Goal: Information Seeking & Learning: Learn about a topic

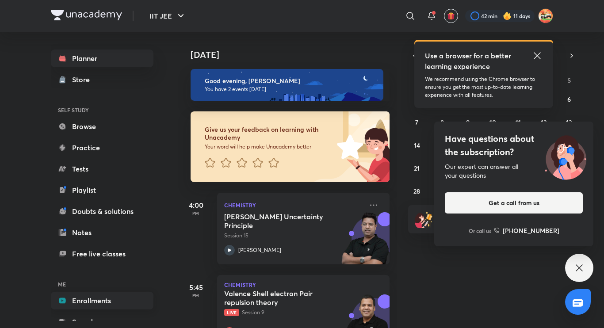
click at [110, 295] on link "Enrollments" at bounding box center [102, 301] width 103 height 18
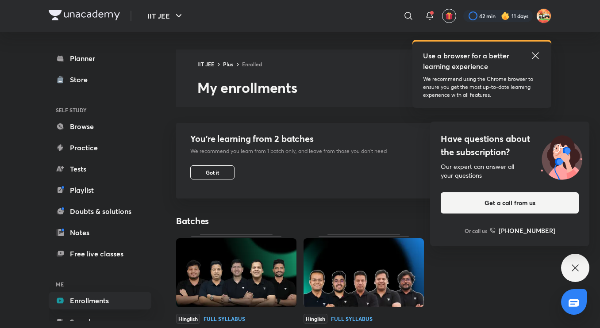
click at [237, 259] on img at bounding box center [236, 272] width 120 height 69
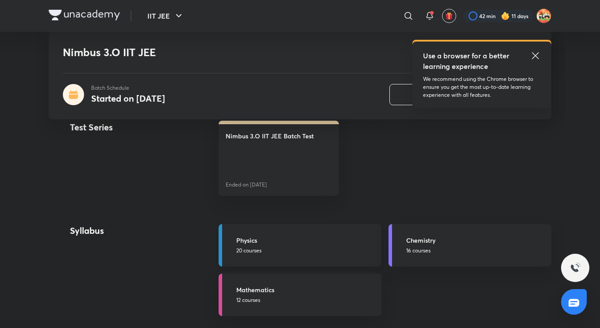
click at [296, 246] on div "Physics 20 courses" at bounding box center [306, 245] width 140 height 19
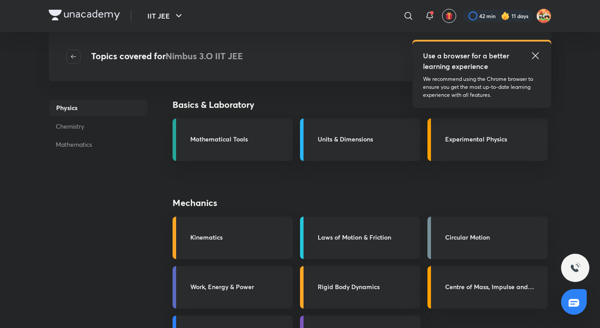
click at [352, 232] on link "Laws of Motion & Friction" at bounding box center [360, 238] width 120 height 42
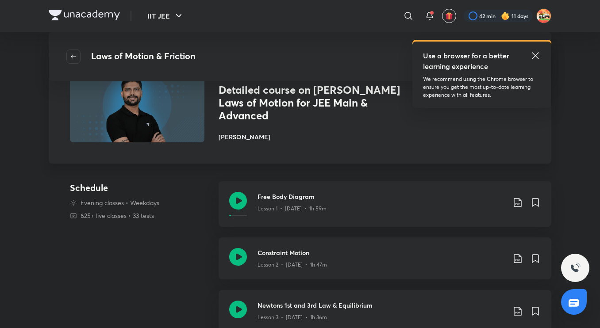
scroll to position [62, 0]
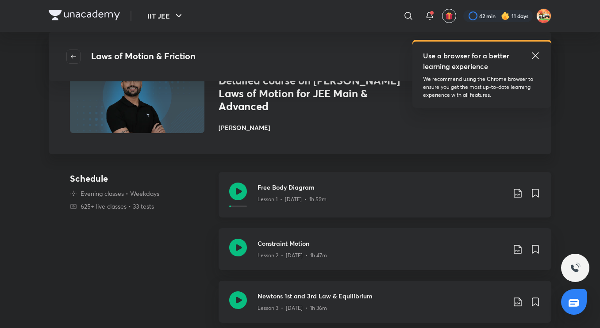
click at [238, 190] on icon at bounding box center [238, 192] width 18 height 18
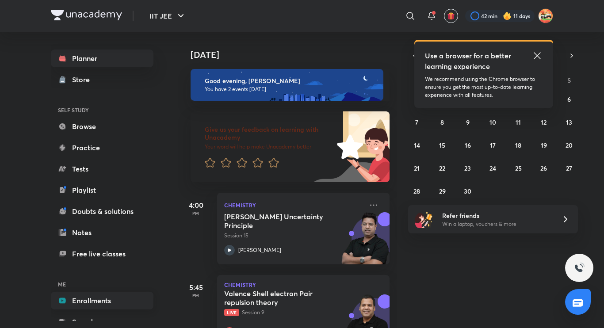
drag, startPoint x: 0, startPoint y: 0, endPoint x: 120, endPoint y: 300, distance: 322.9
click at [120, 300] on link "Enrollments" at bounding box center [102, 301] width 103 height 18
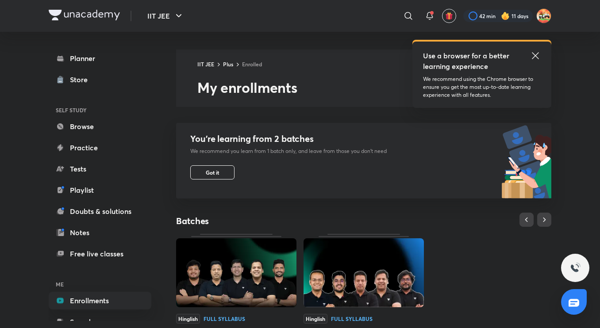
click at [258, 262] on img at bounding box center [236, 272] width 120 height 69
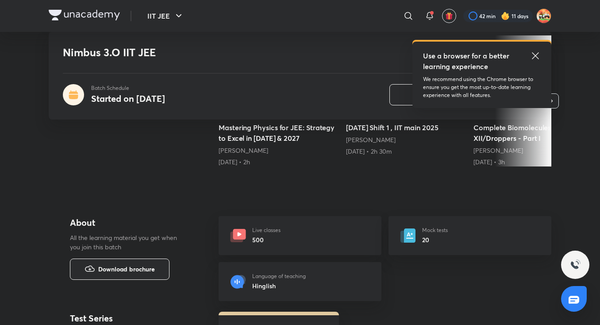
scroll to position [314, 0]
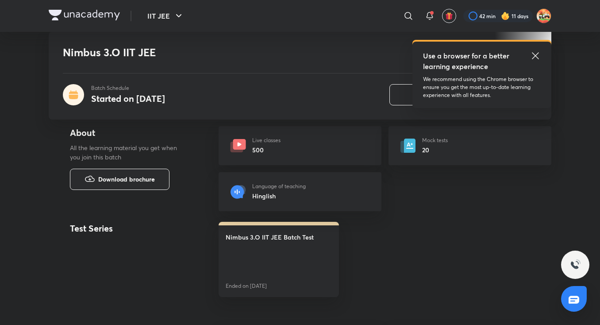
click at [531, 53] on icon at bounding box center [535, 55] width 11 height 11
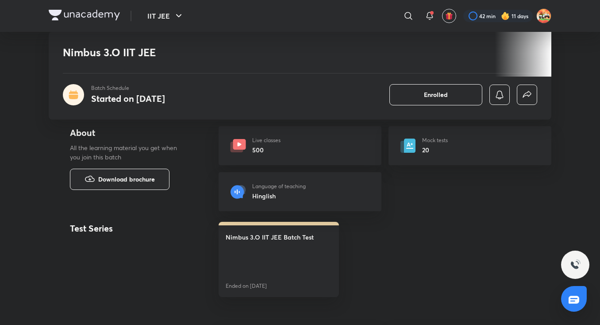
scroll to position [403, 0]
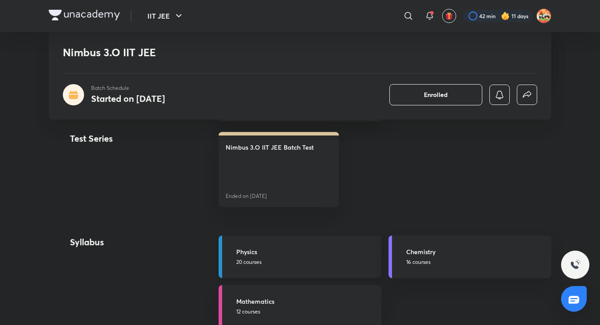
click at [311, 249] on h5 "Physics" at bounding box center [306, 251] width 140 height 9
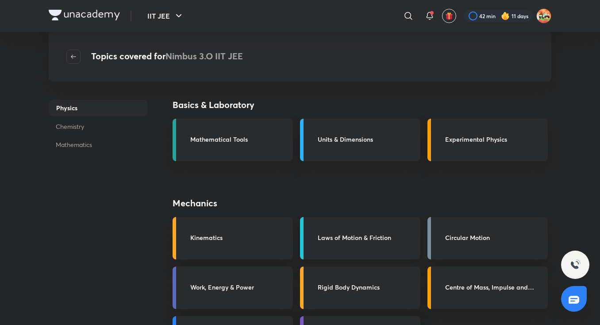
click at [345, 240] on h3 "Laws of Motion & Friction" at bounding box center [366, 237] width 97 height 9
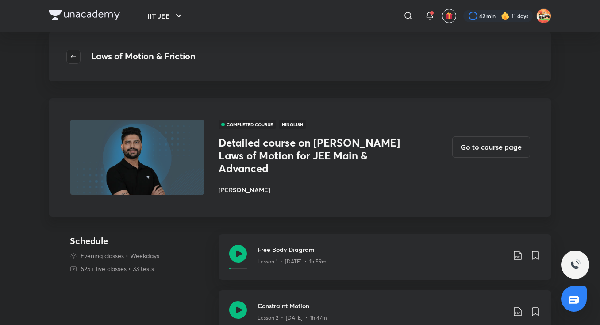
click at [79, 60] on button "button" at bounding box center [73, 57] width 14 height 14
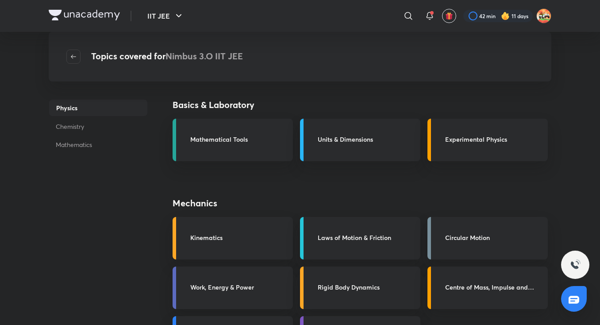
click at [74, 124] on p "Chemistry" at bounding box center [98, 126] width 99 height 16
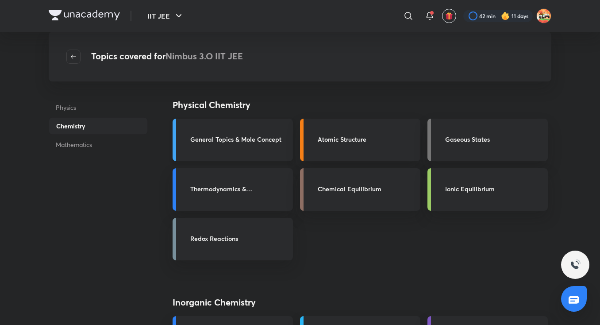
click at [218, 152] on link "General Topics & Mole Concept" at bounding box center [232, 140] width 120 height 42
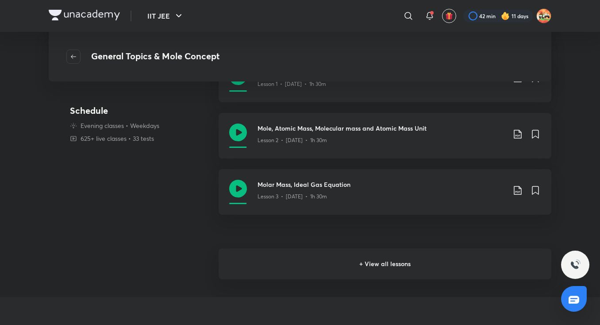
scroll to position [178, 0]
click at [343, 264] on h6 "+ View all lessons" at bounding box center [384, 263] width 333 height 31
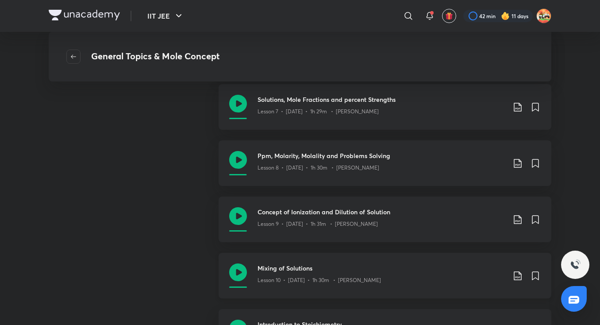
scroll to position [487, 0]
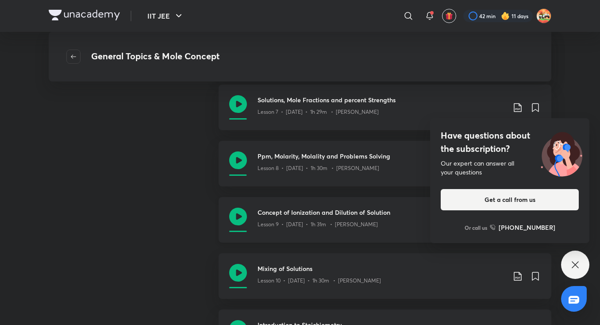
click at [237, 217] on icon at bounding box center [238, 216] width 18 height 18
